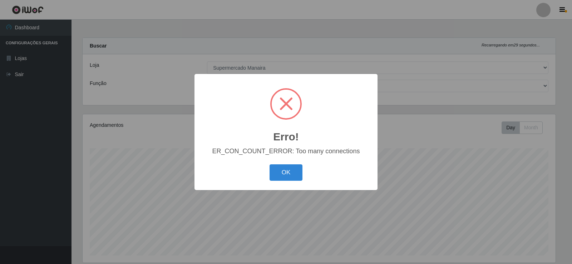
select select "443"
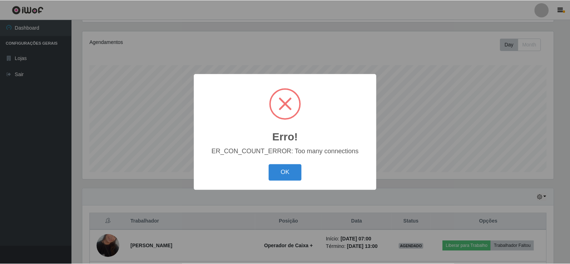
scroll to position [148, 473]
click at [384, 242] on div "Erro! × ER_CON_COUNT_ERROR: Too many connections OK Cancel" at bounding box center [286, 132] width 572 height 264
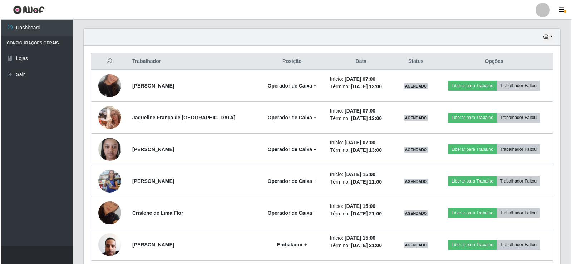
scroll to position [251, 0]
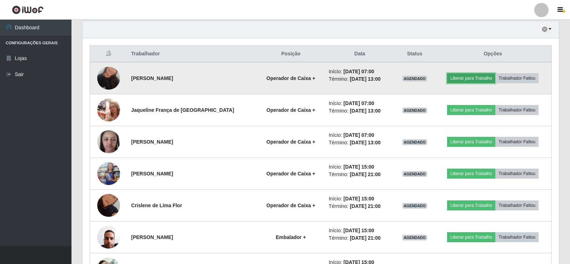
click at [478, 78] on button "Liberar para Trabalho" at bounding box center [471, 78] width 48 height 10
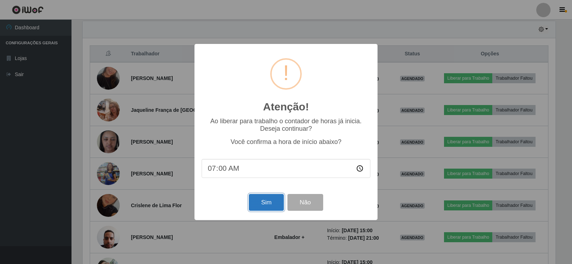
click at [266, 202] on button "Sim" at bounding box center [266, 202] width 35 height 17
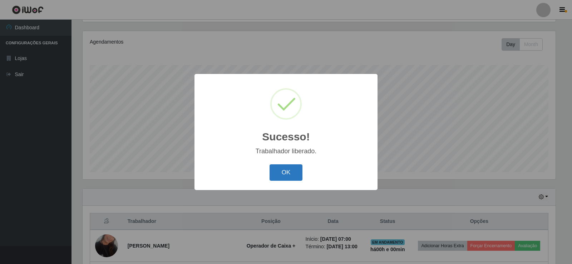
click at [294, 175] on button "OK" at bounding box center [285, 172] width 33 height 17
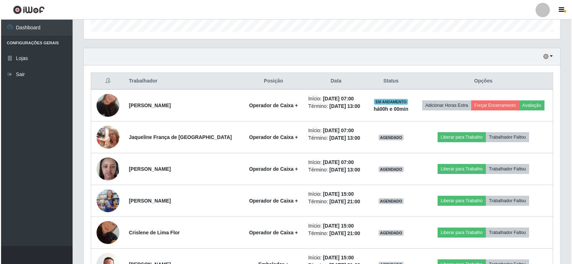
scroll to position [233, 0]
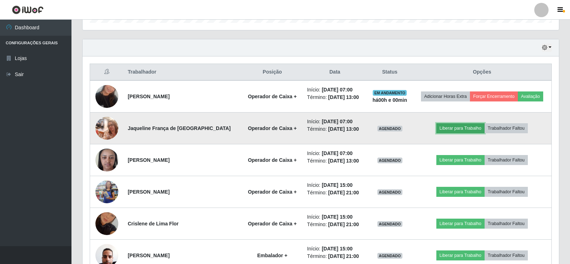
click at [451, 127] on button "Liberar para Trabalho" at bounding box center [460, 128] width 48 height 10
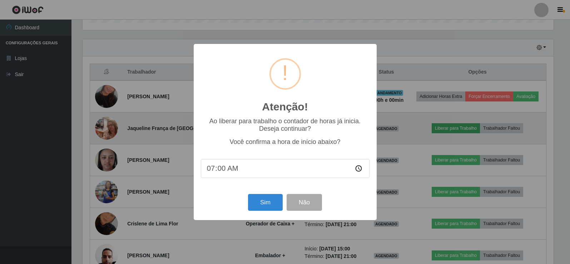
scroll to position [148, 473]
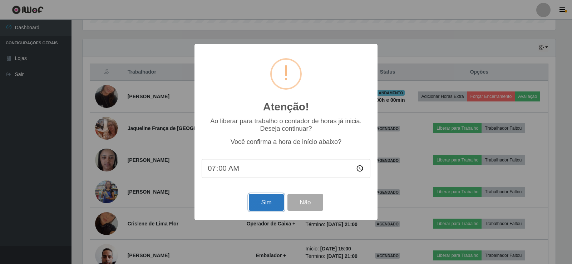
click at [254, 206] on button "Sim" at bounding box center [266, 202] width 35 height 17
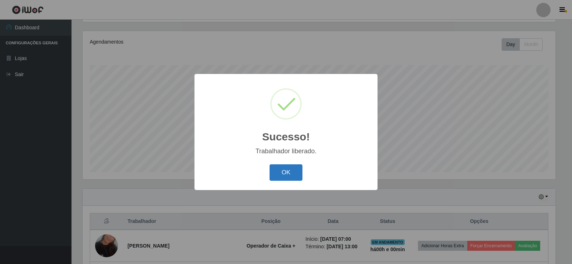
click at [288, 171] on button "OK" at bounding box center [285, 172] width 33 height 17
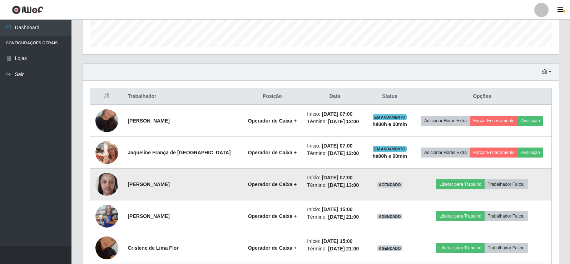
scroll to position [209, 0]
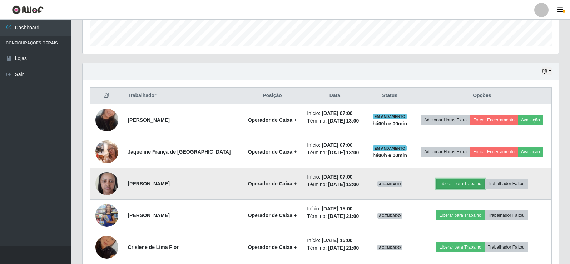
click at [445, 182] on button "Liberar para Trabalho" at bounding box center [460, 184] width 48 height 10
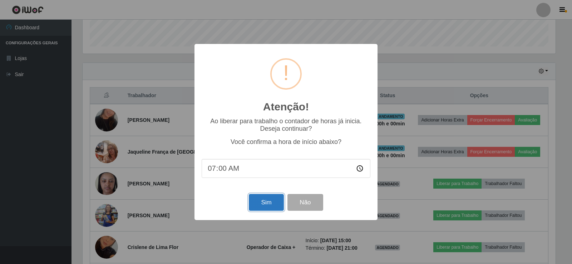
click at [262, 202] on button "Sim" at bounding box center [266, 202] width 35 height 17
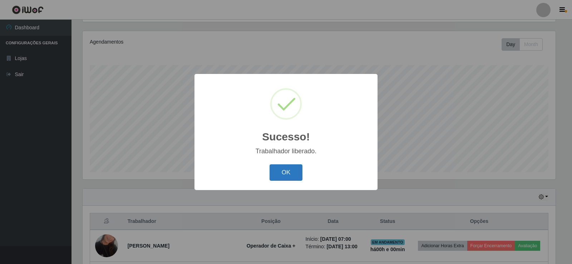
click at [288, 168] on button "OK" at bounding box center [285, 172] width 33 height 17
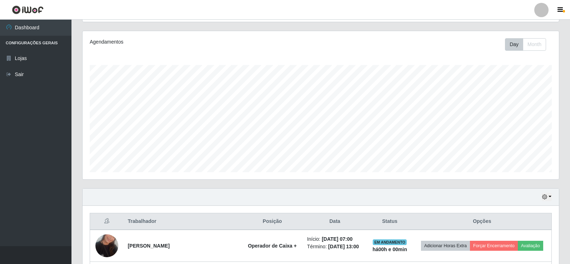
scroll to position [148, 476]
drag, startPoint x: 571, startPoint y: 125, endPoint x: 571, endPoint y: 185, distance: 60.0
click at [570, 185] on html "Perfil Alterar Senha Sair Dashboard Configurações Gerais Lojas Sair Carregando.…" at bounding box center [285, 218] width 570 height 602
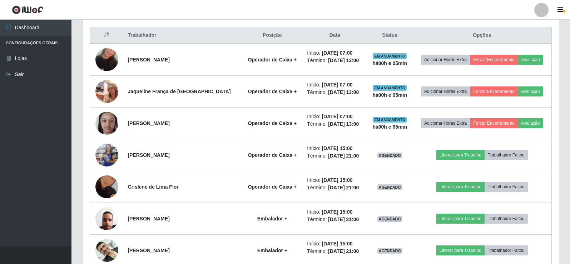
scroll to position [271, 0]
